Goal: Task Accomplishment & Management: Manage account settings

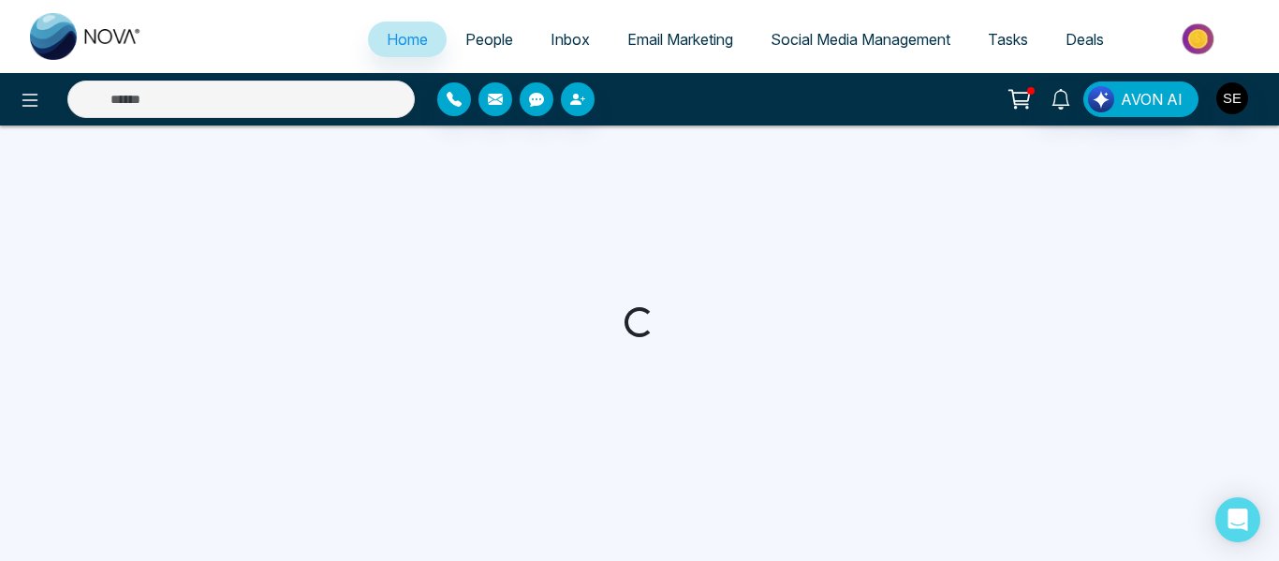
select select "*"
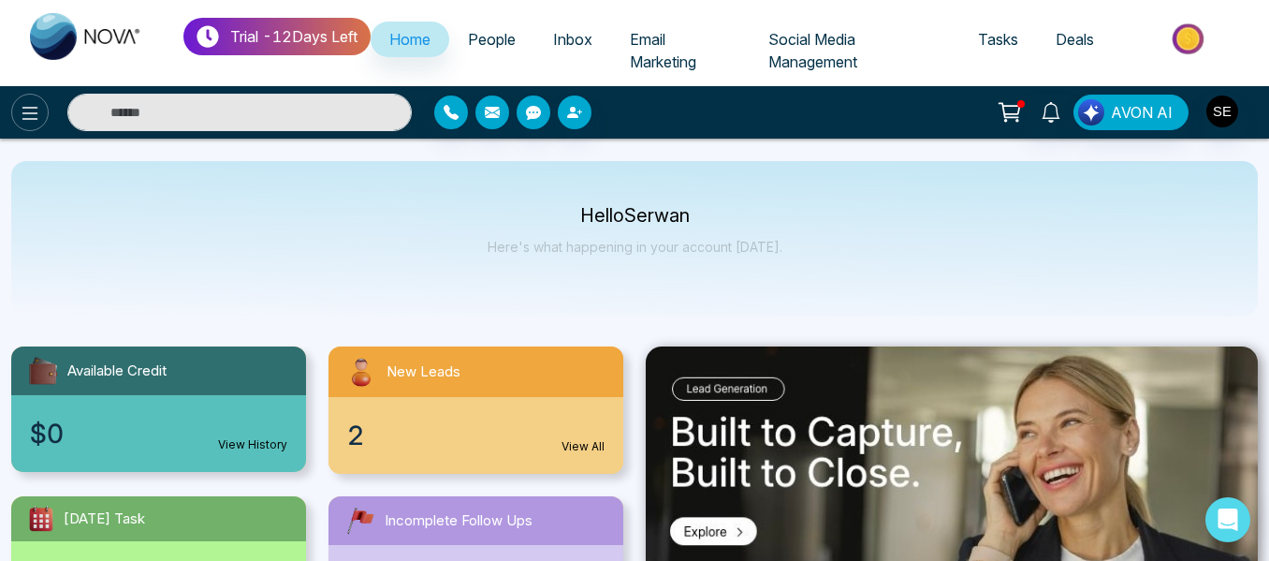
click at [34, 115] on icon at bounding box center [30, 113] width 22 height 22
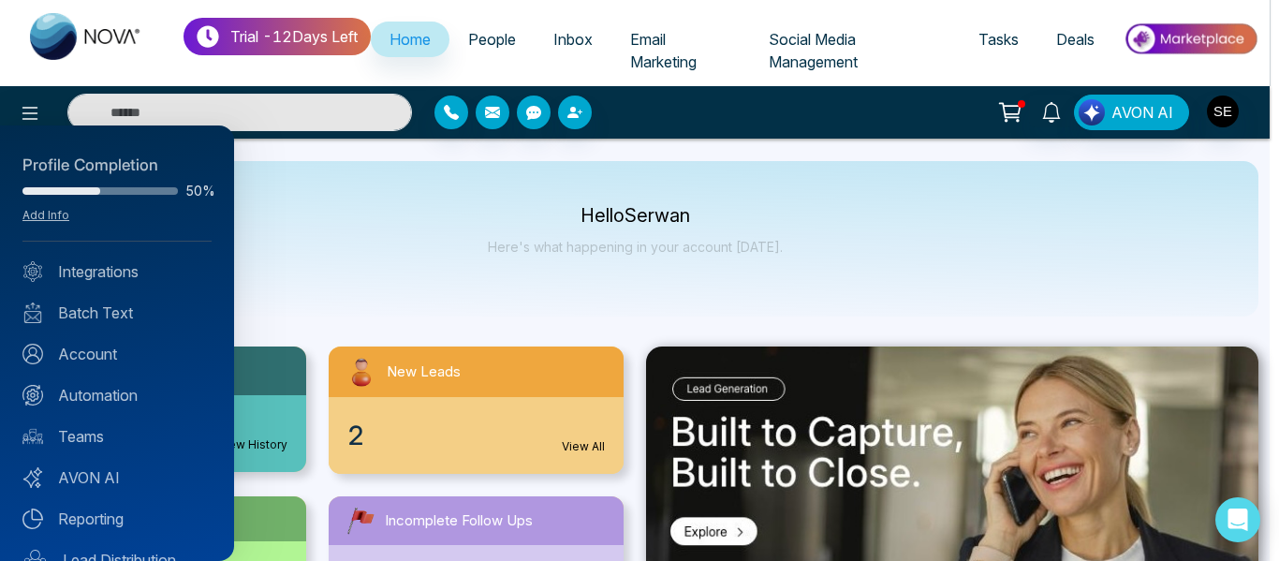
click at [321, 233] on div at bounding box center [639, 280] width 1279 height 561
